Goal: Task Accomplishment & Management: Use online tool/utility

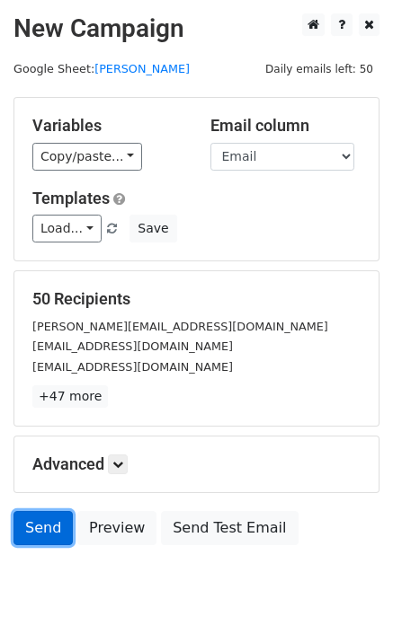
click at [39, 539] on link "Send" at bounding box center [42, 528] width 59 height 34
